Goal: Task Accomplishment & Management: Manage account settings

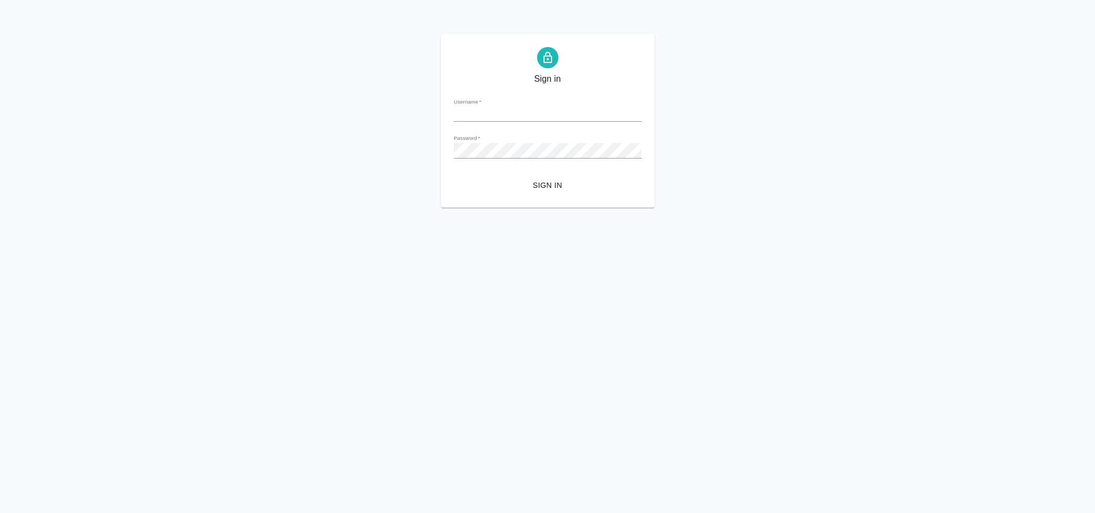
type input "[EMAIL_ADDRESS][DOMAIN_NAME]"
click at [526, 180] on span "Sign in" at bounding box center [547, 185] width 171 height 13
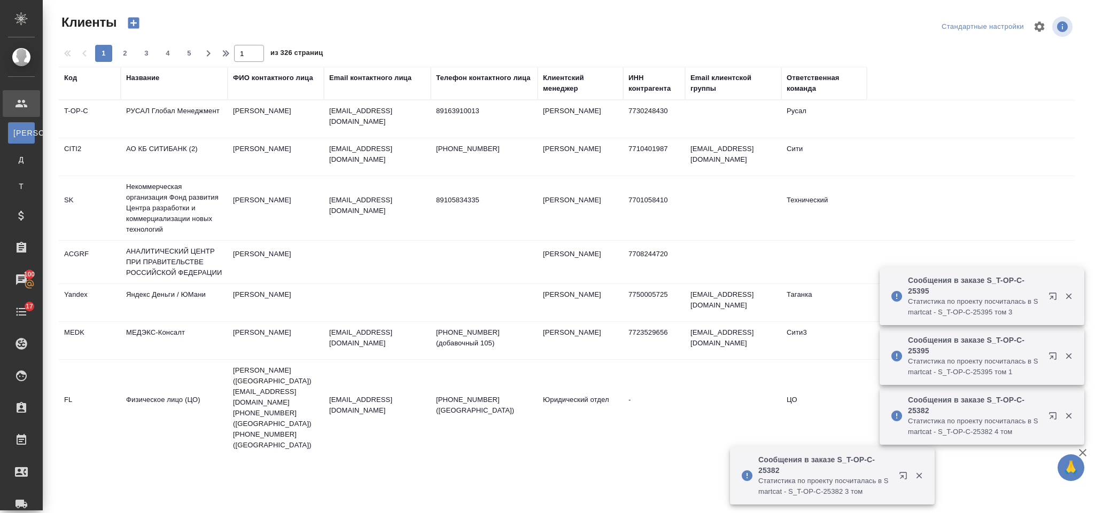
select select "RU"
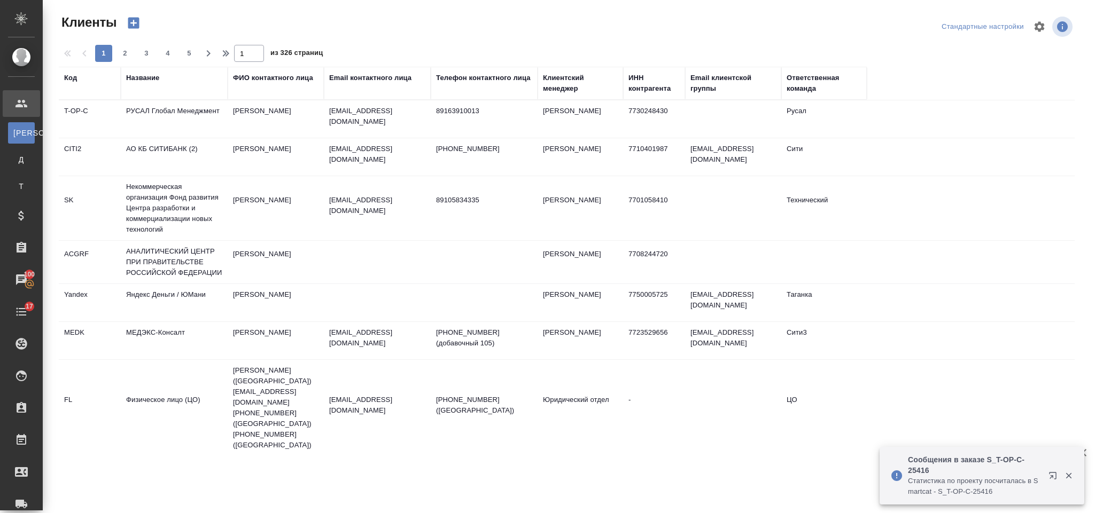
click at [291, 119] on td "[PERSON_NAME]" at bounding box center [276, 118] width 96 height 37
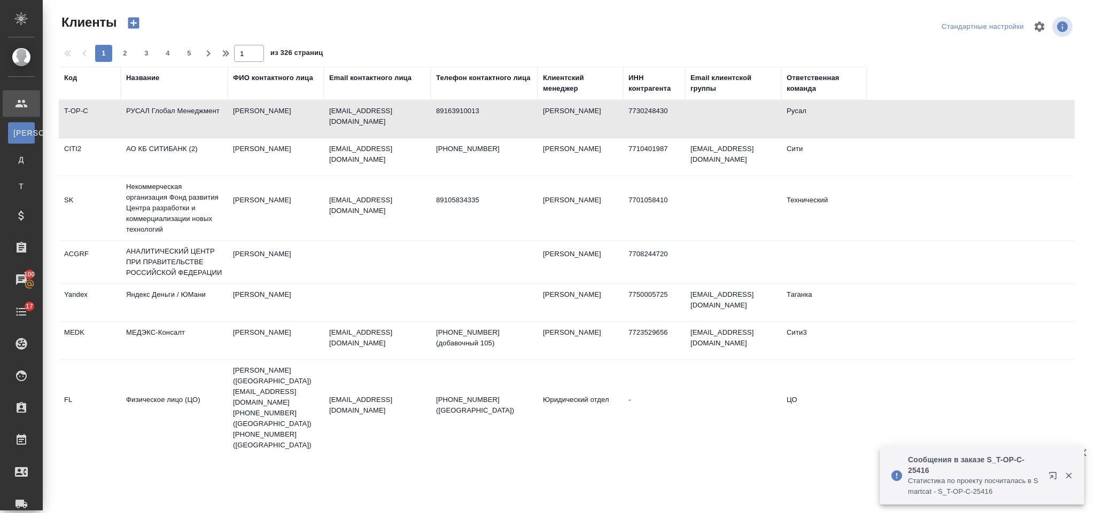
click at [291, 119] on td "[PERSON_NAME]" at bounding box center [276, 118] width 96 height 37
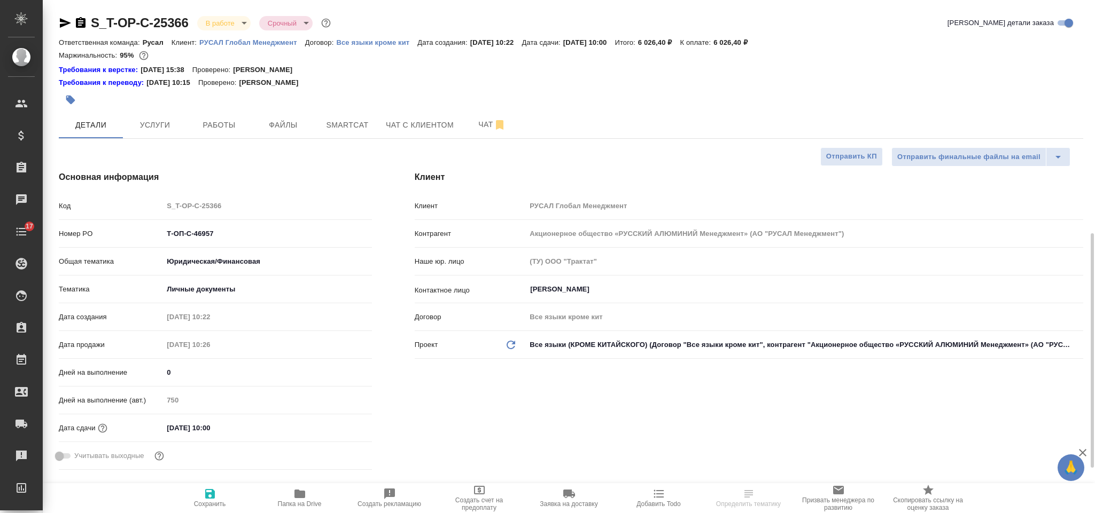
select select "RU"
click at [341, 123] on span "Smartcat" at bounding box center [347, 125] width 51 height 13
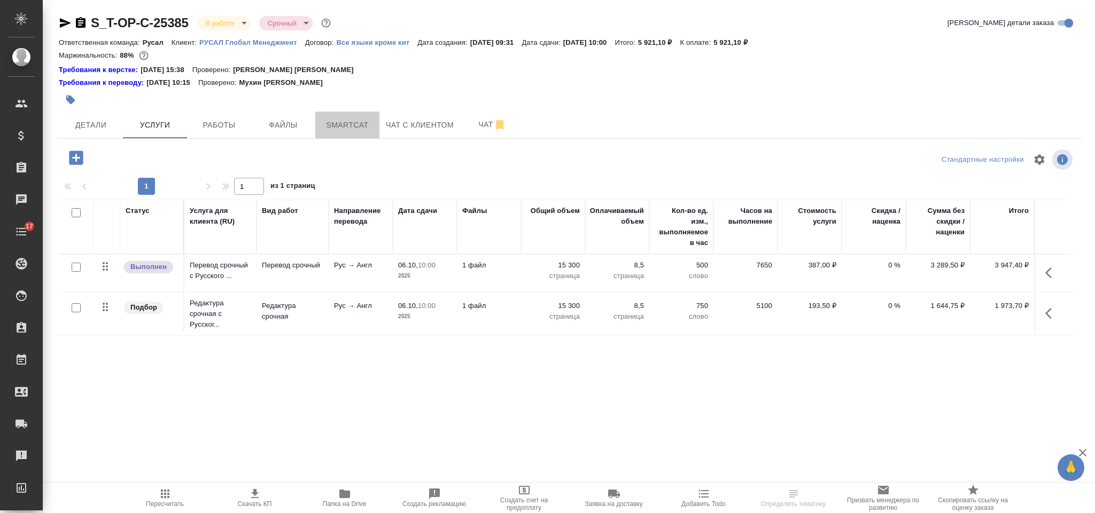
click at [360, 121] on span "Smartcat" at bounding box center [347, 125] width 51 height 13
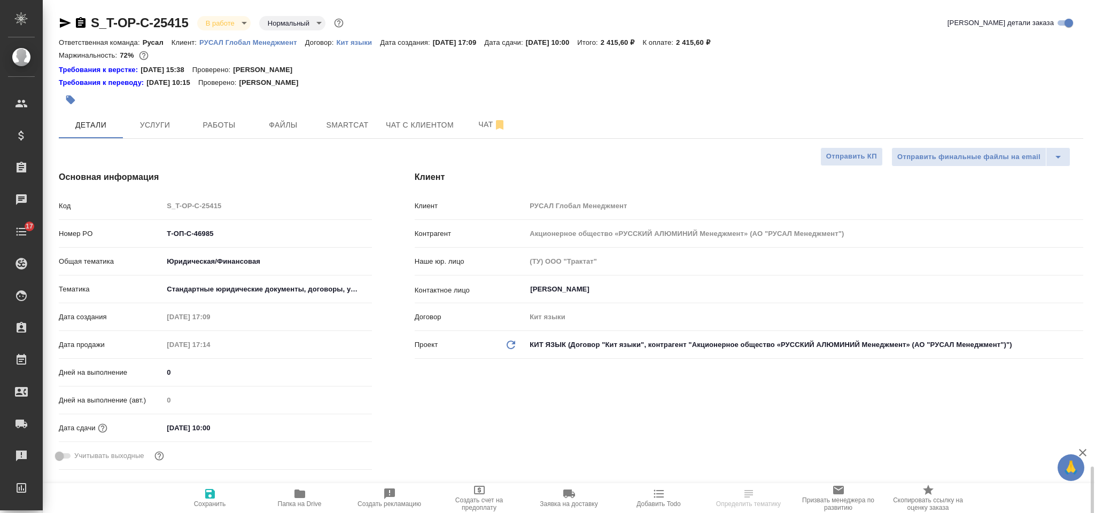
select select "RU"
click at [343, 122] on span "Smartcat" at bounding box center [347, 125] width 51 height 13
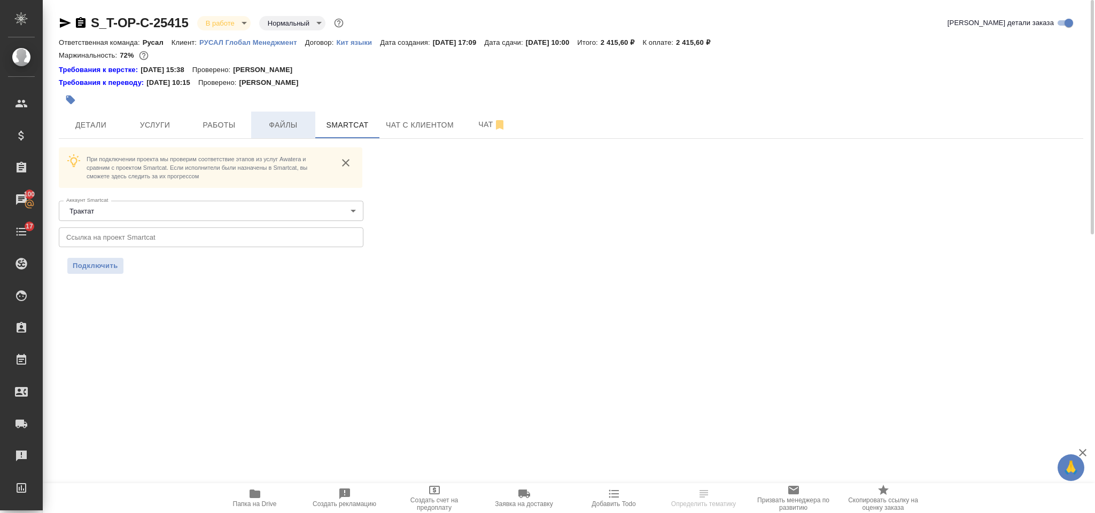
click at [303, 124] on span "Файлы" at bounding box center [282, 125] width 51 height 13
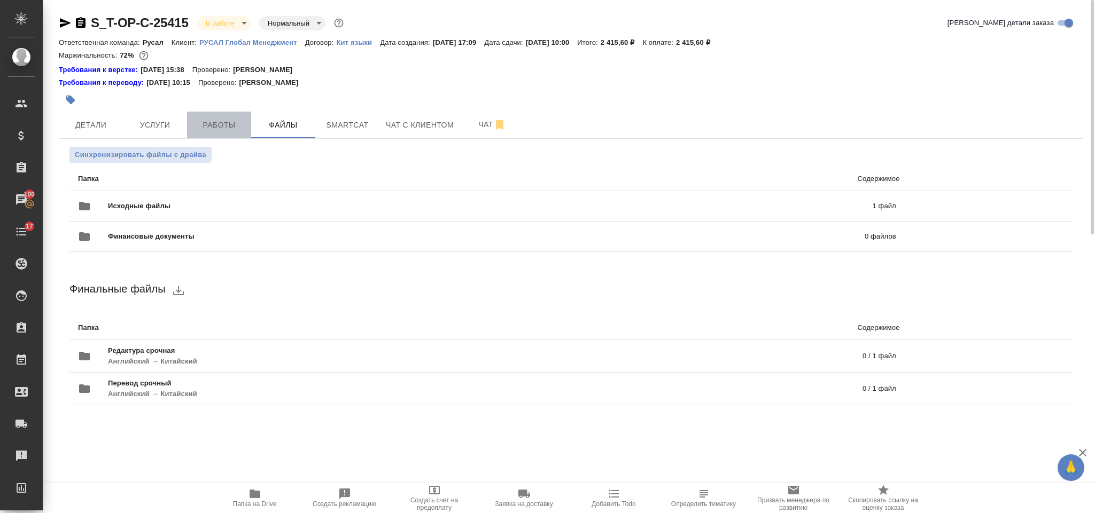
click at [237, 119] on span "Работы" at bounding box center [218, 125] width 51 height 13
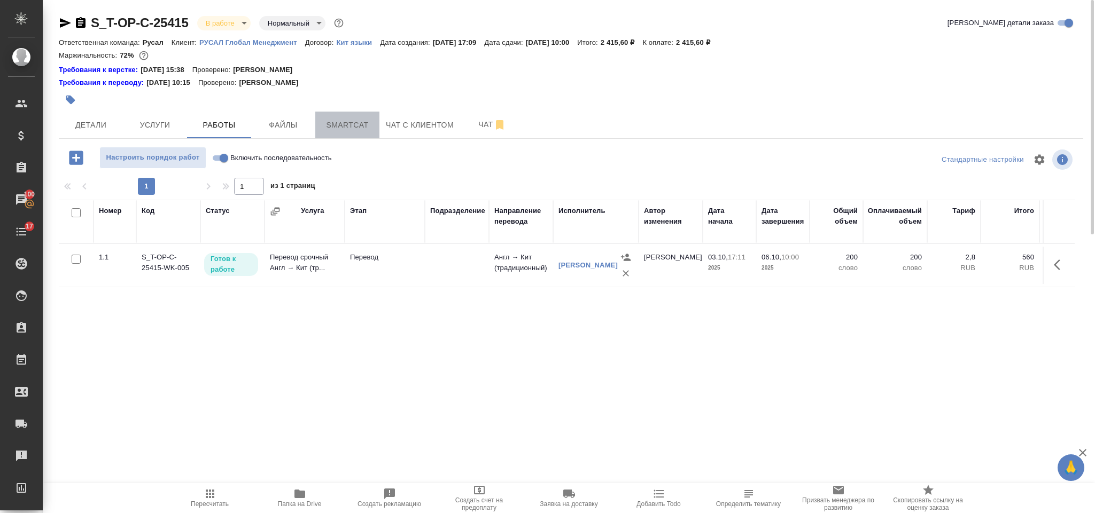
click at [351, 116] on button "Smartcat" at bounding box center [347, 125] width 64 height 27
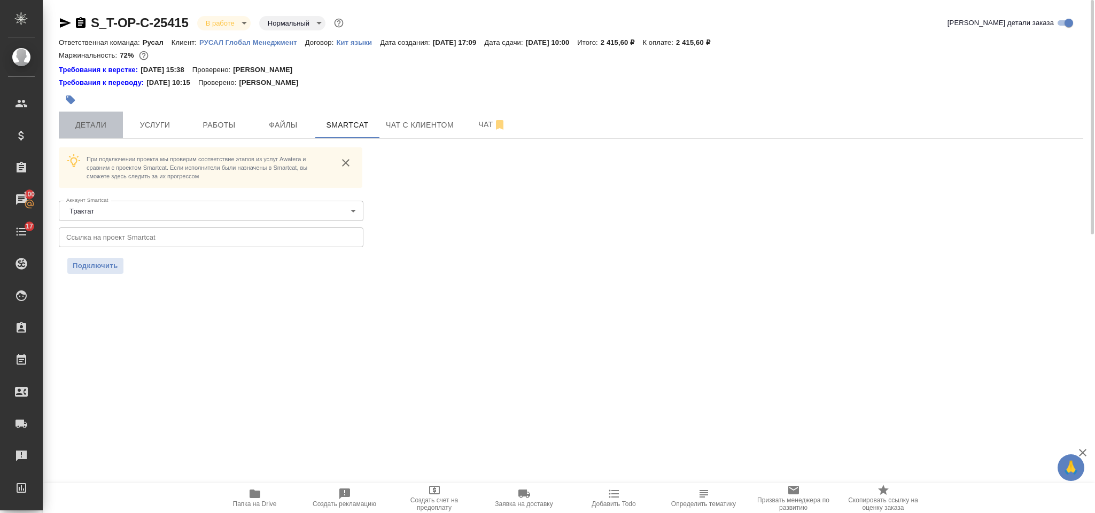
click at [106, 130] on span "Детали" at bounding box center [90, 125] width 51 height 13
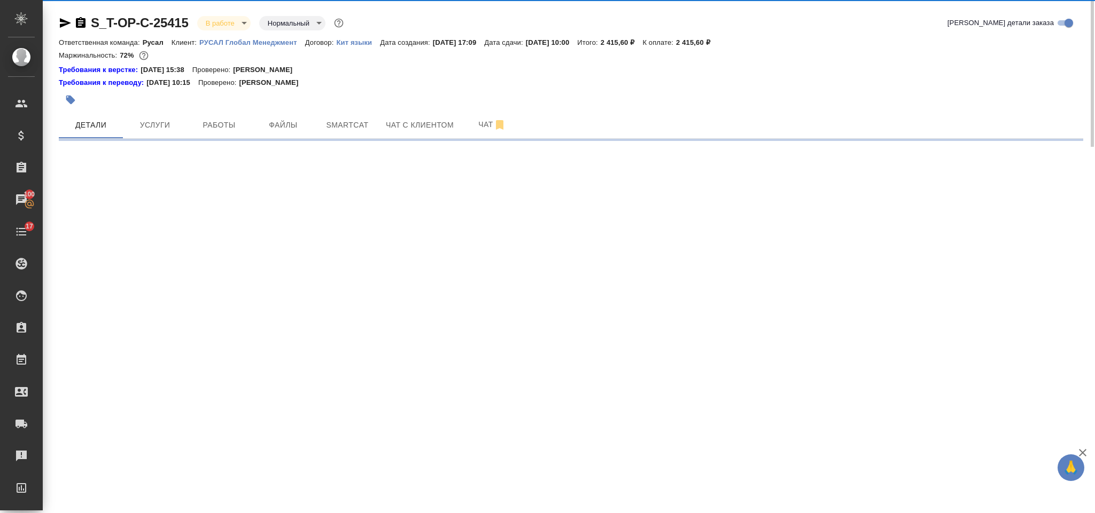
select select "RU"
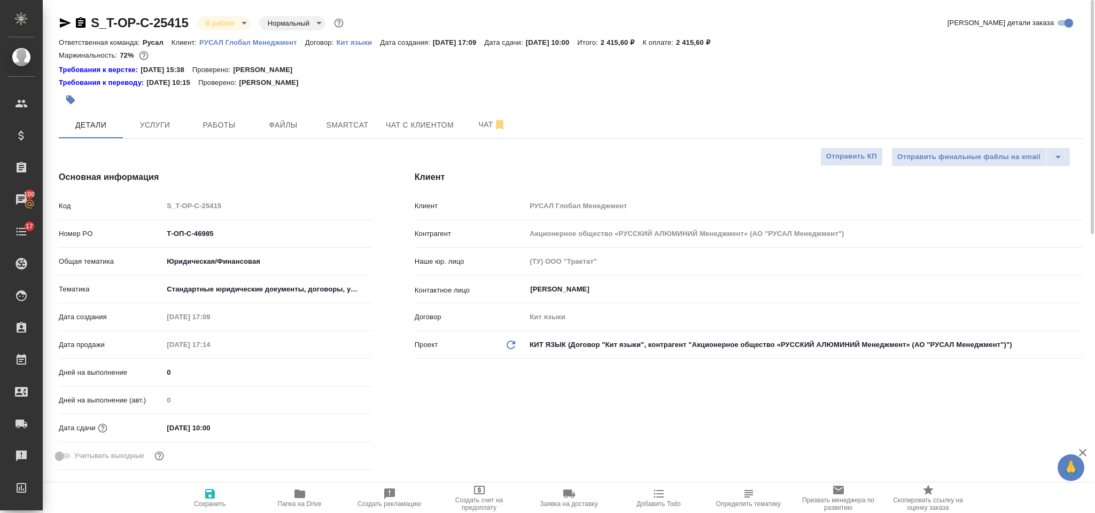
type textarea "x"
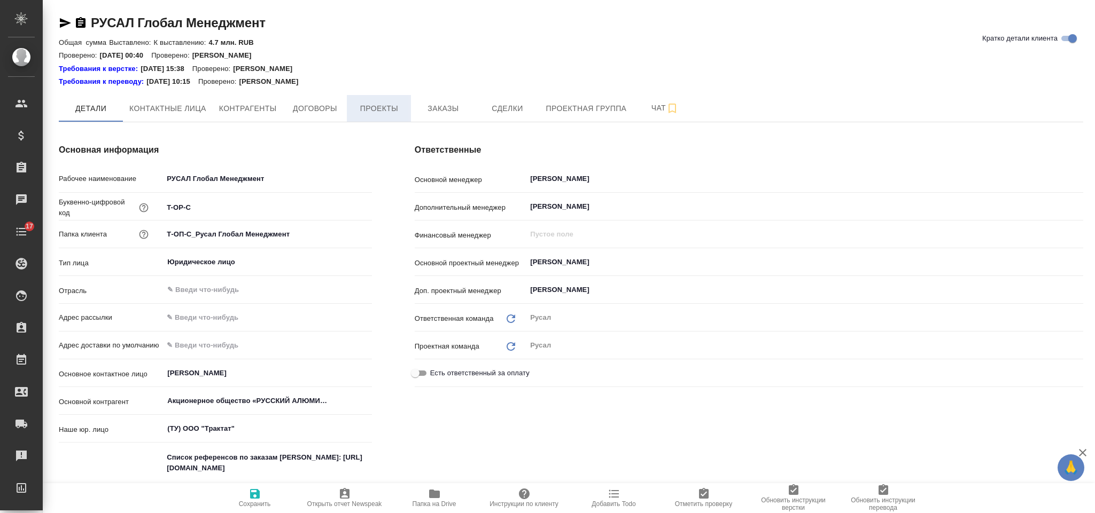
type textarea "x"
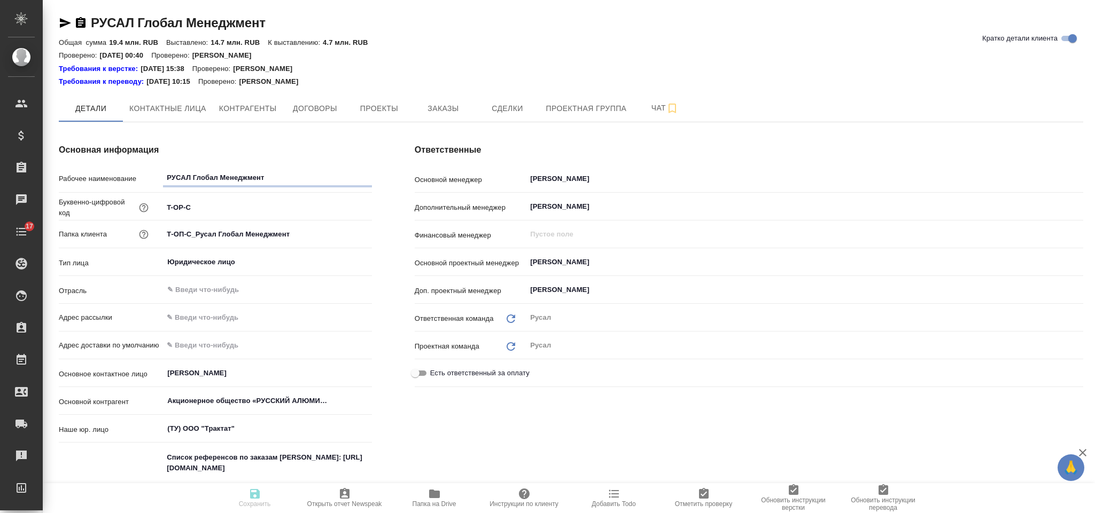
type textarea "x"
